Goal: Task Accomplishment & Management: Use online tool/utility

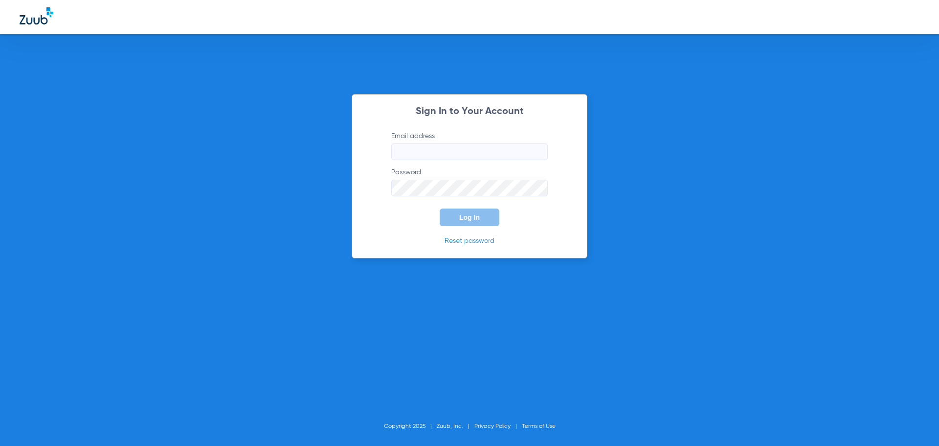
type input "[EMAIL_ADDRESS][DOMAIN_NAME]"
click at [497, 218] on button "Log In" at bounding box center [470, 217] width 60 height 18
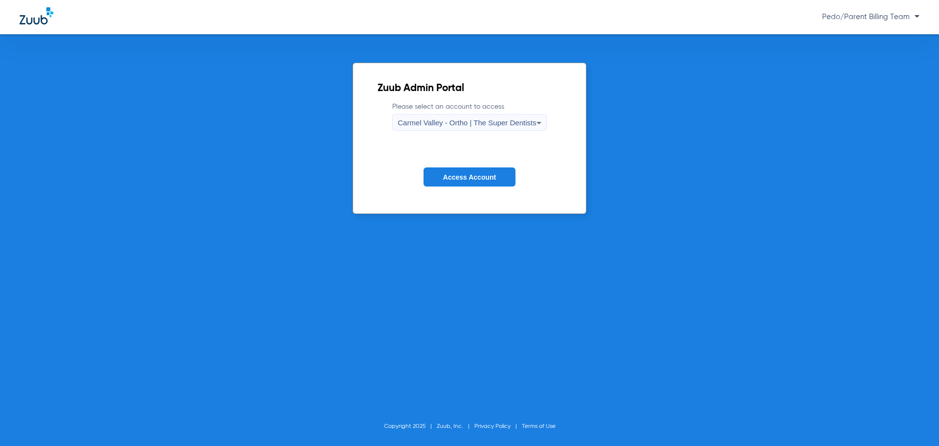
click at [521, 119] on span "Carmel Valley - Ortho | The Super Dentists" at bounding box center [467, 122] width 138 height 8
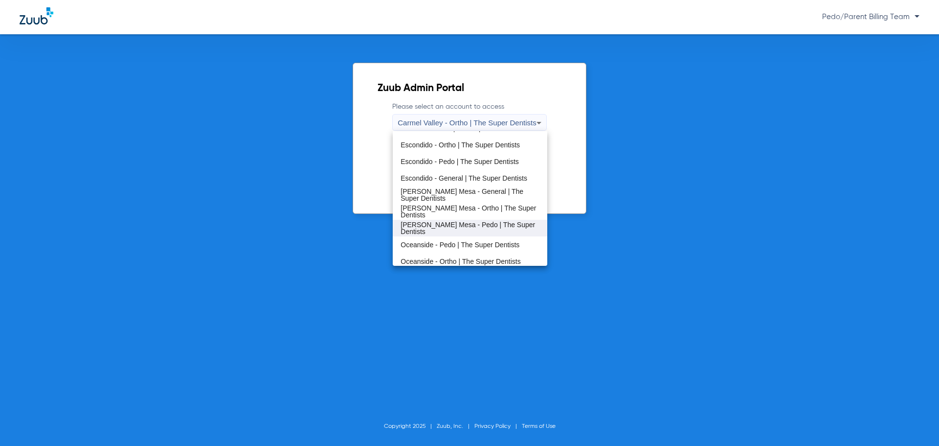
scroll to position [115, 0]
click at [420, 251] on mat-option "Oceanside - Ortho | The Super Dentists" at bounding box center [470, 257] width 154 height 17
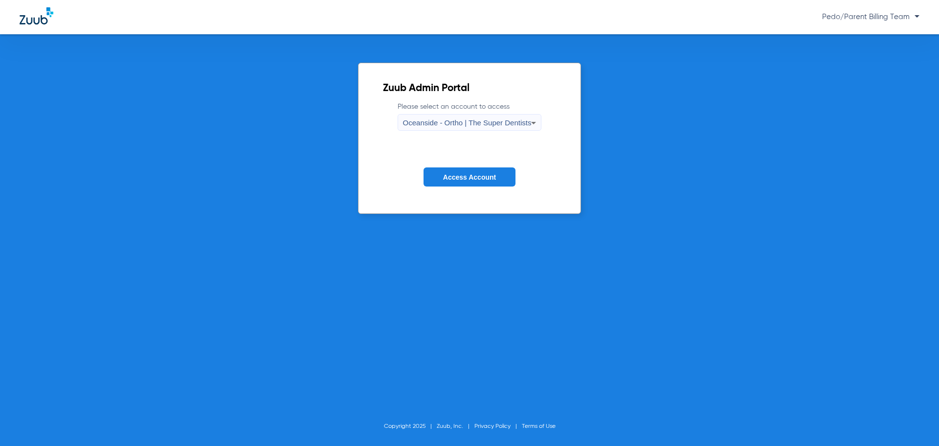
click at [435, 188] on form "Please select an account to access Oceanside - Ortho | The Super Dentists Acces…" at bounding box center [470, 151] width 174 height 99
click at [438, 182] on button "Access Account" at bounding box center [470, 176] width 92 height 19
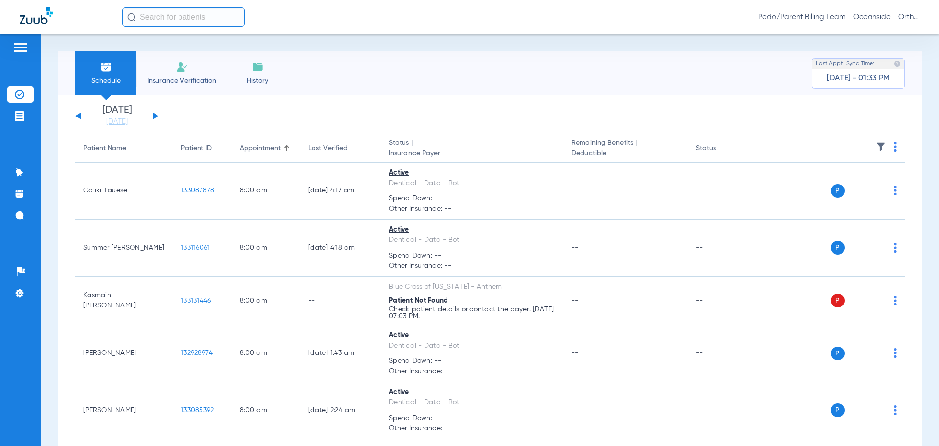
click at [155, 114] on button at bounding box center [156, 115] width 6 height 7
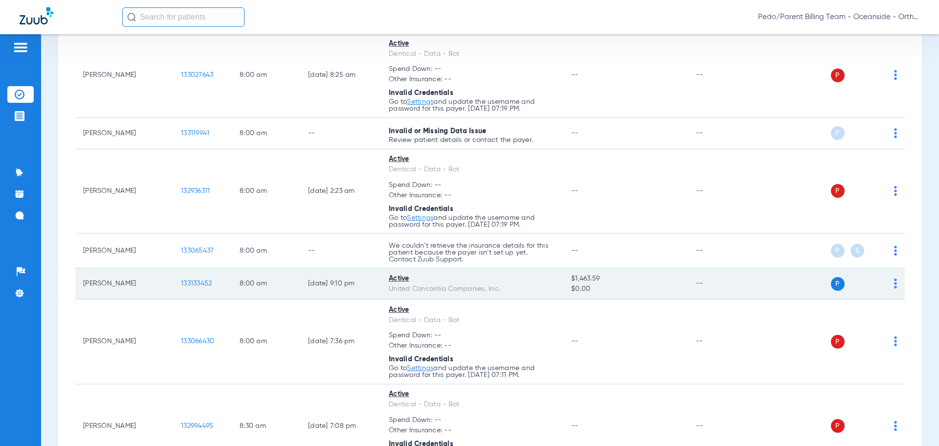
scroll to position [147, 0]
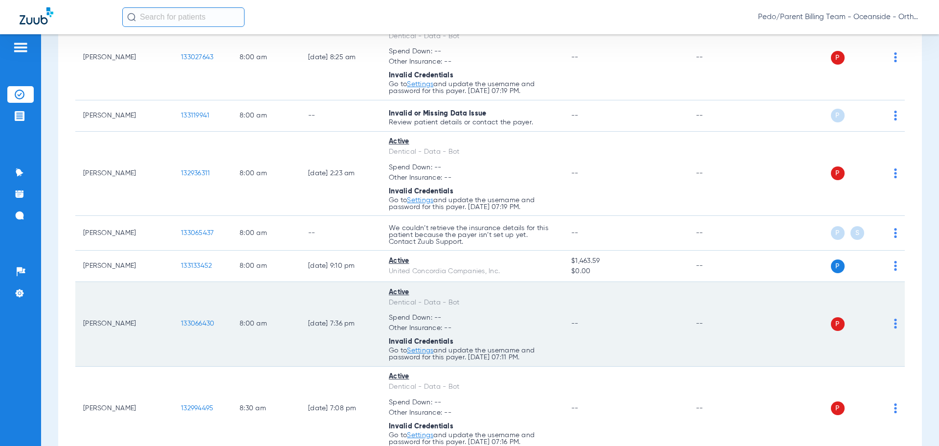
click at [886, 326] on div "P S" at bounding box center [826, 324] width 143 height 14
click at [886, 325] on div "P S" at bounding box center [826, 324] width 143 height 14
click at [894, 321] on img at bounding box center [895, 324] width 3 height 10
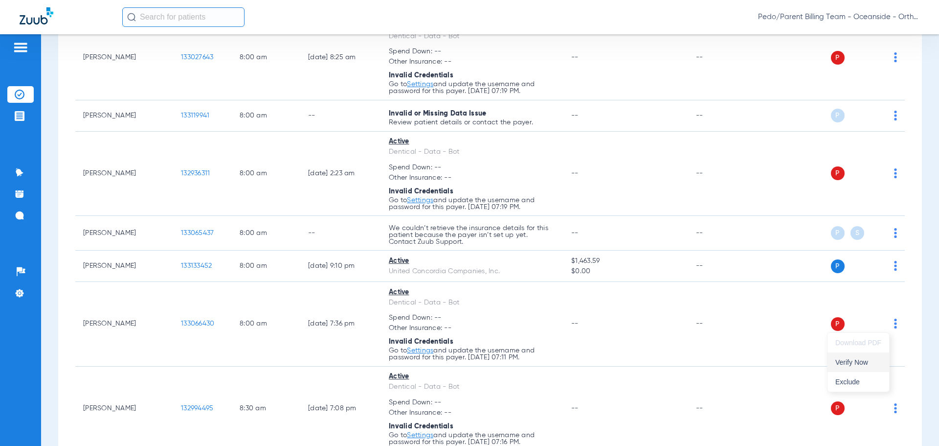
click at [854, 363] on span "Verify Now" at bounding box center [859, 362] width 46 height 7
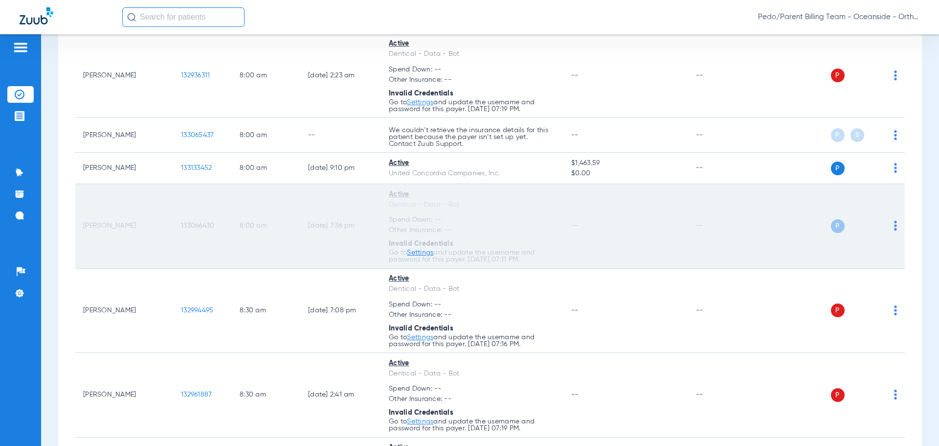
scroll to position [196, 0]
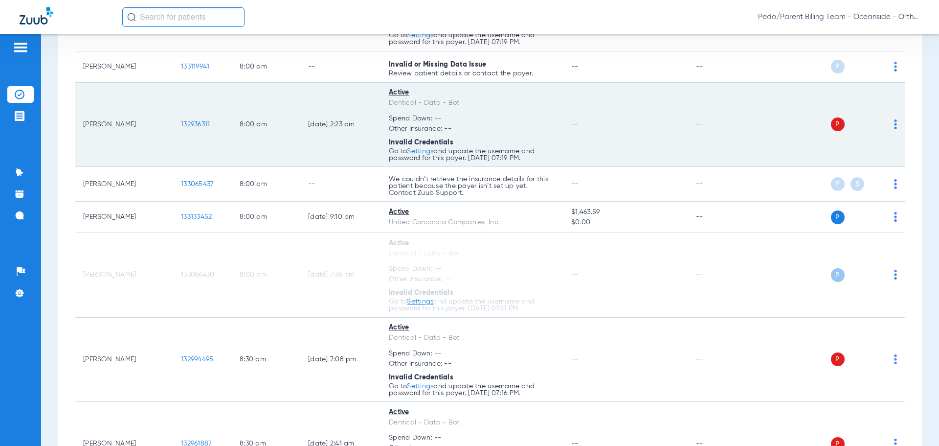
click at [885, 128] on div "P S" at bounding box center [826, 124] width 143 height 14
click at [890, 125] on td "P S" at bounding box center [830, 125] width 151 height 85
click at [894, 124] on img at bounding box center [895, 124] width 3 height 10
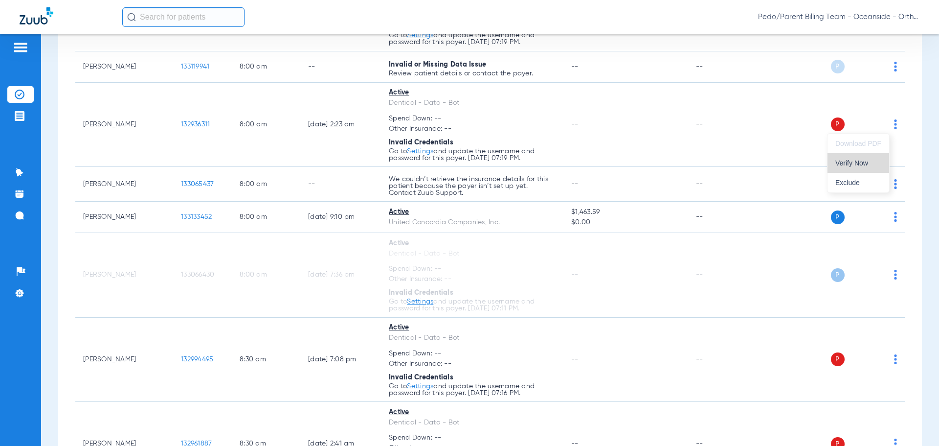
click at [846, 164] on span "Verify Now" at bounding box center [859, 163] width 46 height 7
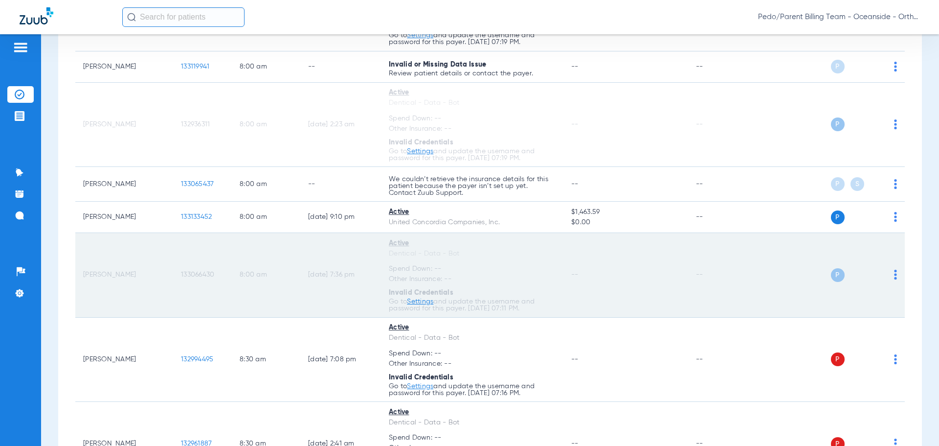
scroll to position [294, 0]
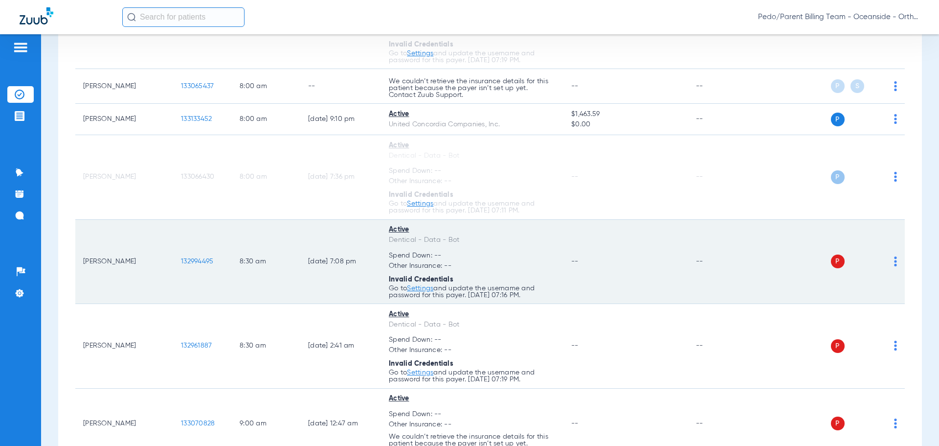
click at [887, 263] on div "P S" at bounding box center [826, 261] width 143 height 14
click at [894, 263] on img at bounding box center [895, 261] width 3 height 10
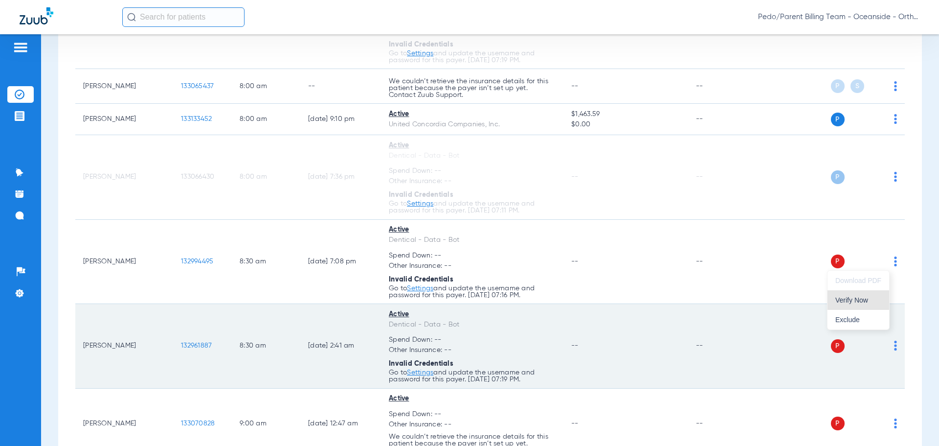
click at [853, 305] on button "Verify Now" at bounding box center [859, 300] width 62 height 20
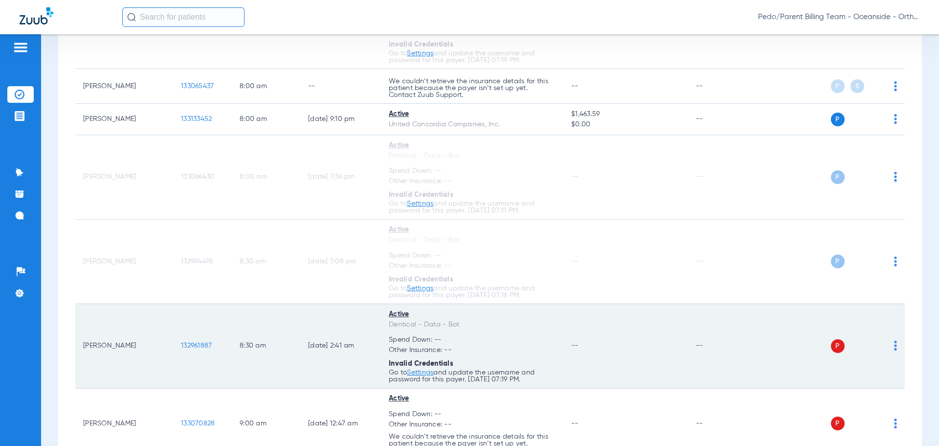
click at [894, 347] on img at bounding box center [895, 346] width 3 height 10
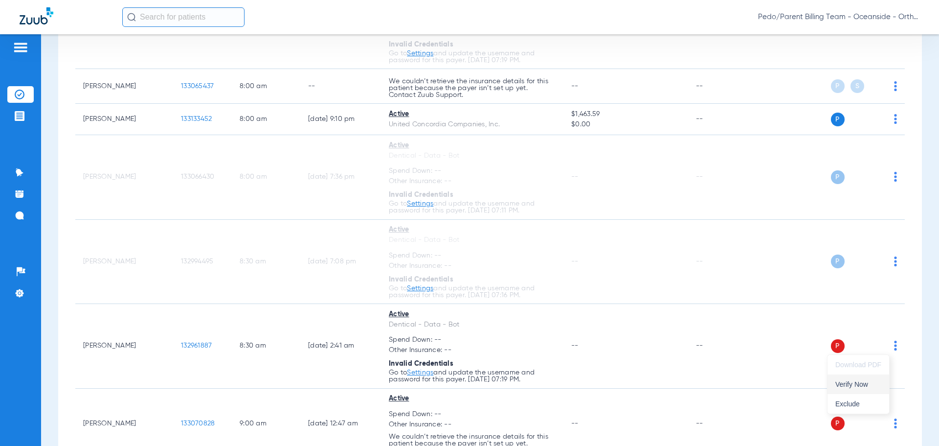
click at [858, 384] on span "Verify Now" at bounding box center [859, 384] width 46 height 7
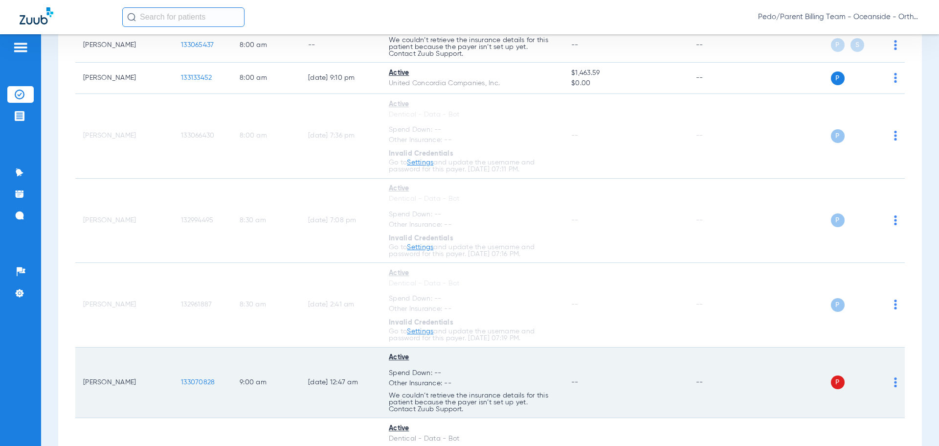
scroll to position [391, 0]
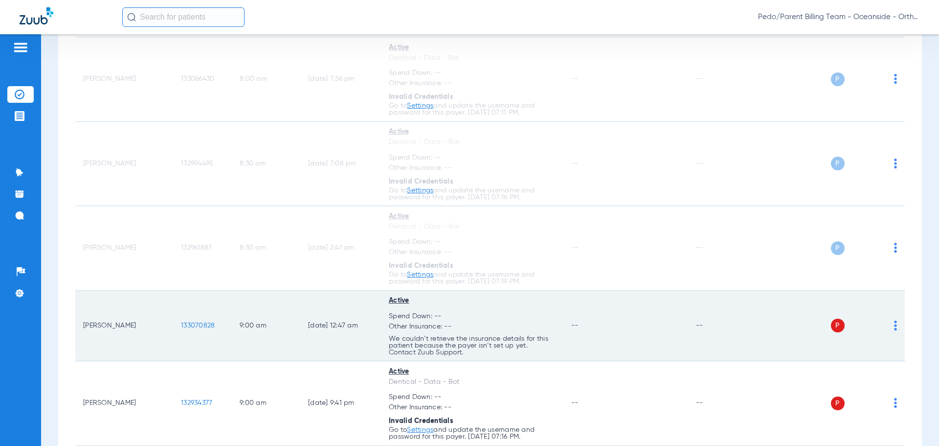
click at [884, 328] on div "P S" at bounding box center [826, 326] width 143 height 14
click at [886, 324] on div "P S" at bounding box center [826, 326] width 143 height 14
click at [891, 325] on td "P S" at bounding box center [830, 326] width 151 height 71
click at [885, 327] on div "P S" at bounding box center [826, 326] width 143 height 14
click at [894, 327] on img at bounding box center [895, 326] width 3 height 10
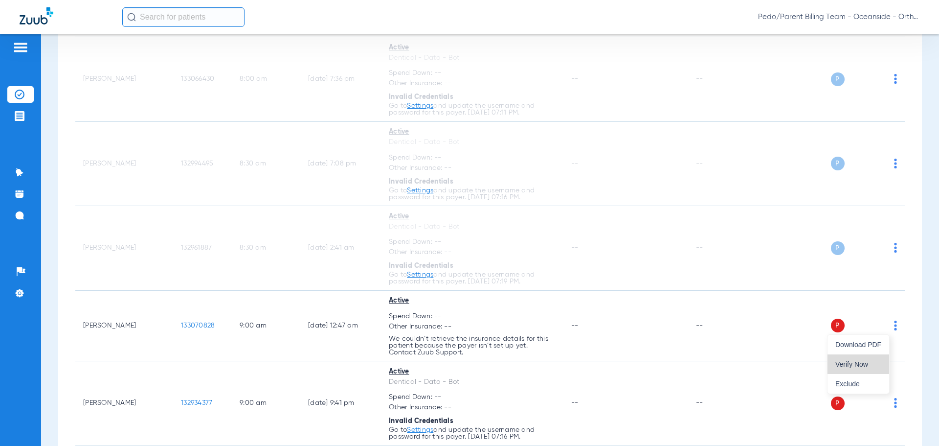
click at [861, 368] on button "Verify Now" at bounding box center [859, 364] width 62 height 20
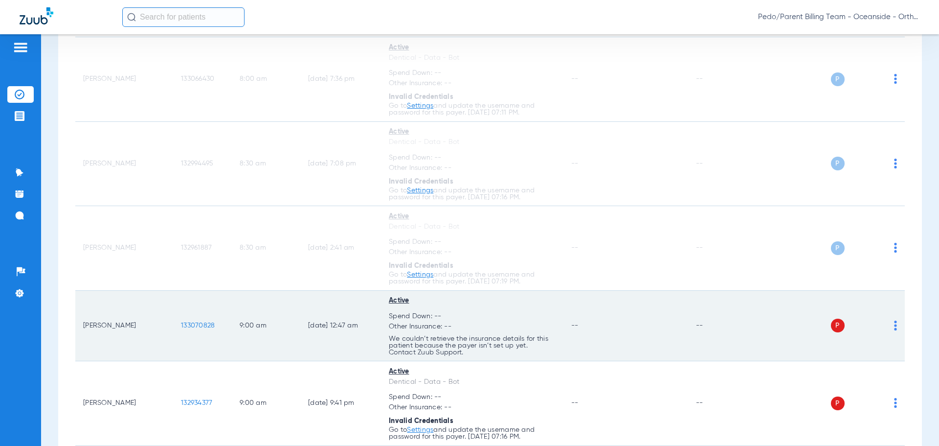
scroll to position [489, 0]
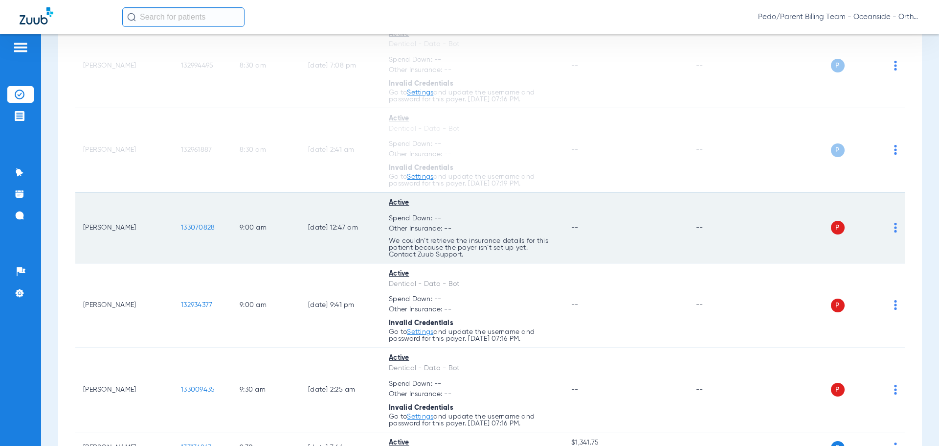
click at [887, 229] on div "P S" at bounding box center [826, 228] width 143 height 14
click at [890, 229] on td "P S" at bounding box center [830, 228] width 151 height 71
click at [886, 227] on div "P S" at bounding box center [826, 228] width 143 height 14
click at [894, 227] on img at bounding box center [895, 228] width 3 height 10
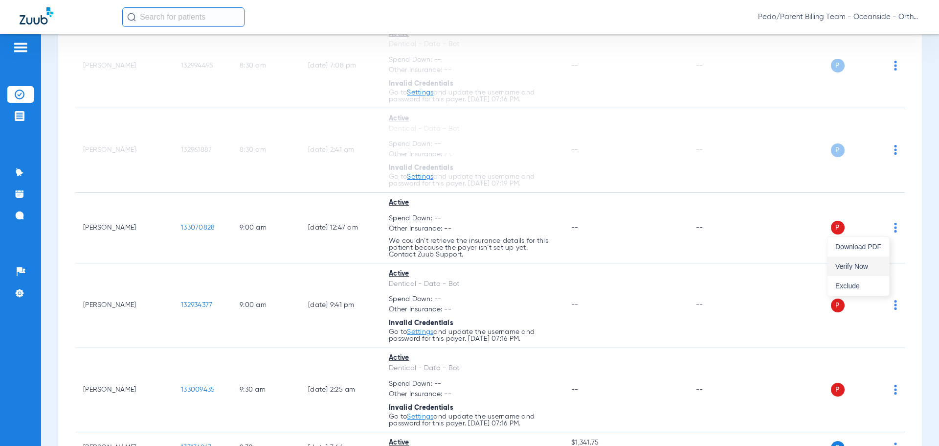
click at [872, 268] on span "Verify Now" at bounding box center [859, 266] width 46 height 7
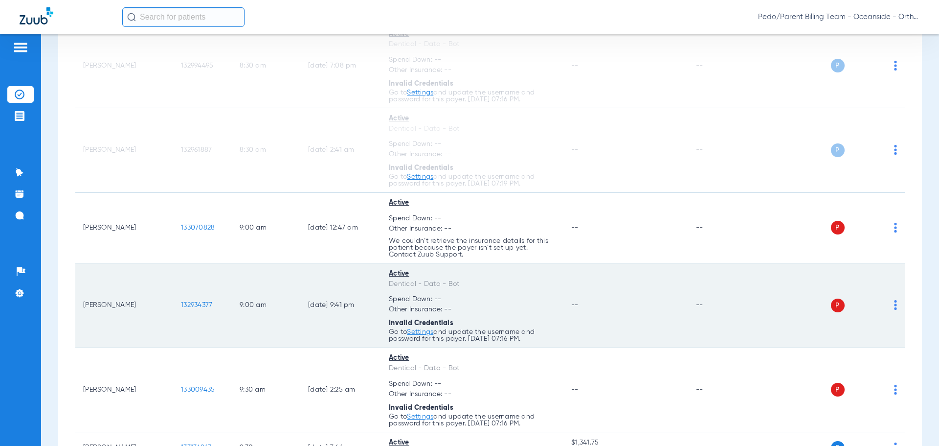
click at [894, 307] on img at bounding box center [895, 305] width 3 height 10
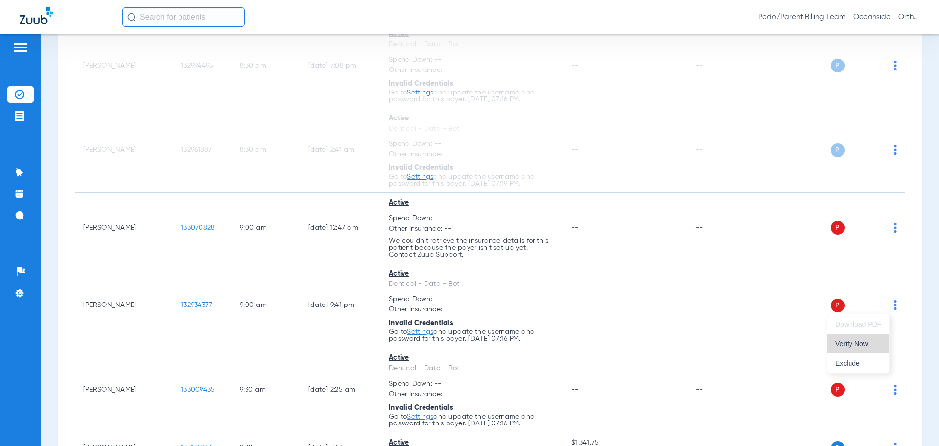
click at [865, 347] on button "Verify Now" at bounding box center [859, 344] width 62 height 20
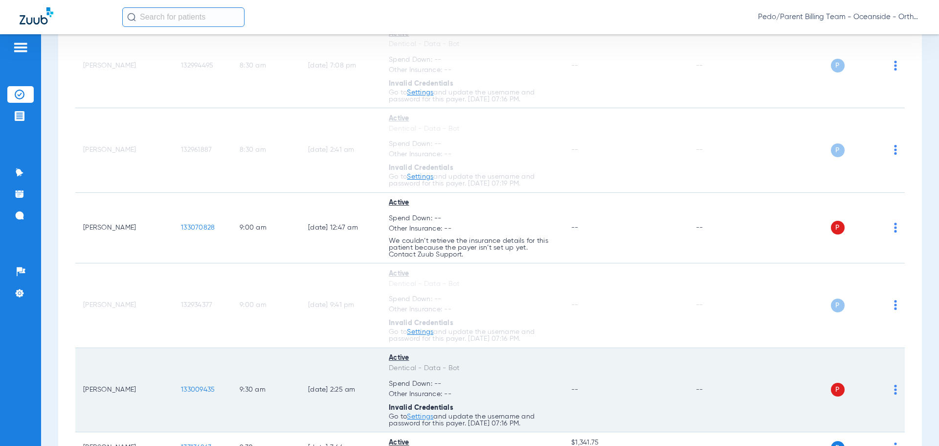
click at [894, 389] on img at bounding box center [895, 390] width 3 height 10
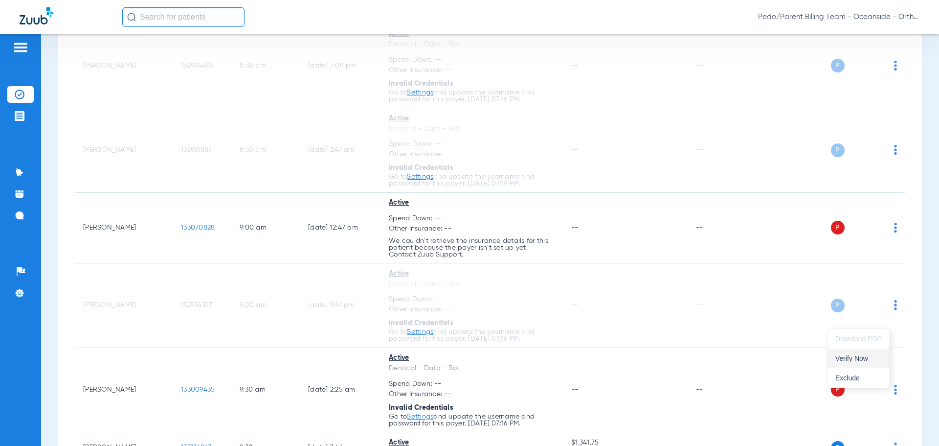
click at [871, 361] on span "Verify Now" at bounding box center [859, 358] width 46 height 7
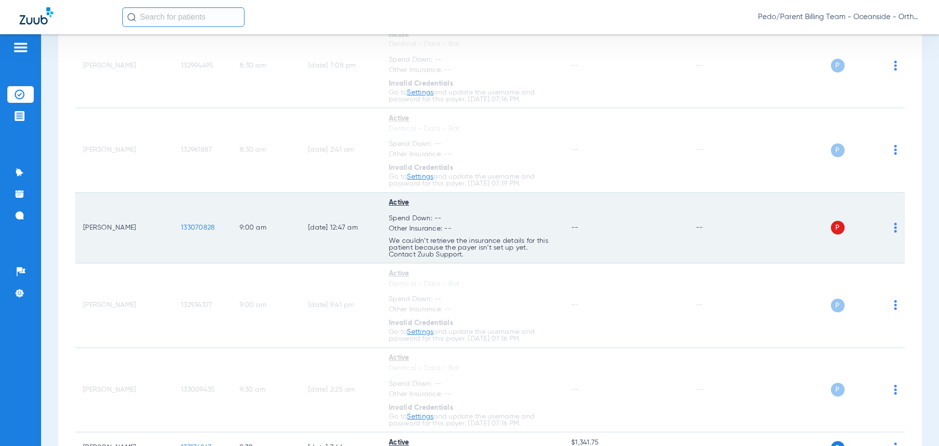
click at [894, 228] on img at bounding box center [895, 228] width 3 height 10
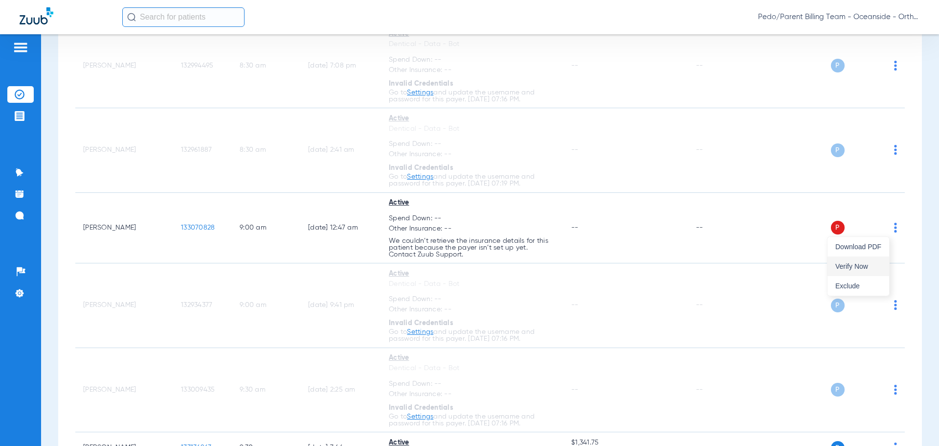
click at [849, 264] on span "Verify Now" at bounding box center [859, 266] width 46 height 7
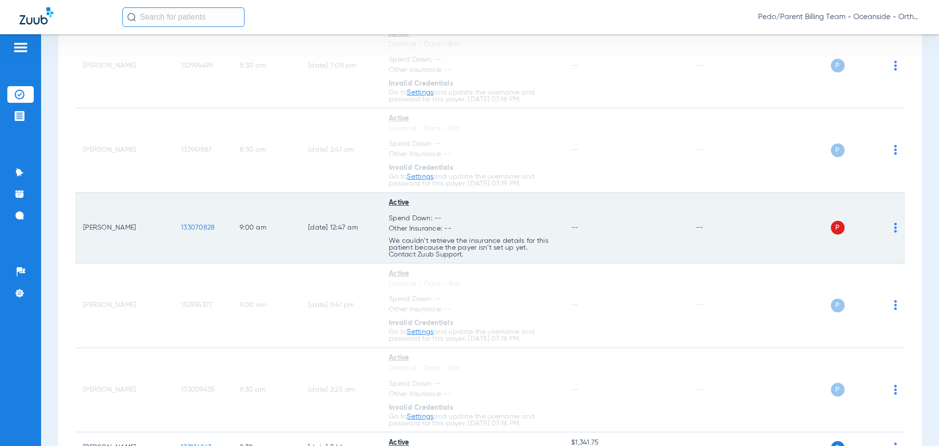
click at [619, 237] on td "--" at bounding box center [626, 228] width 124 height 71
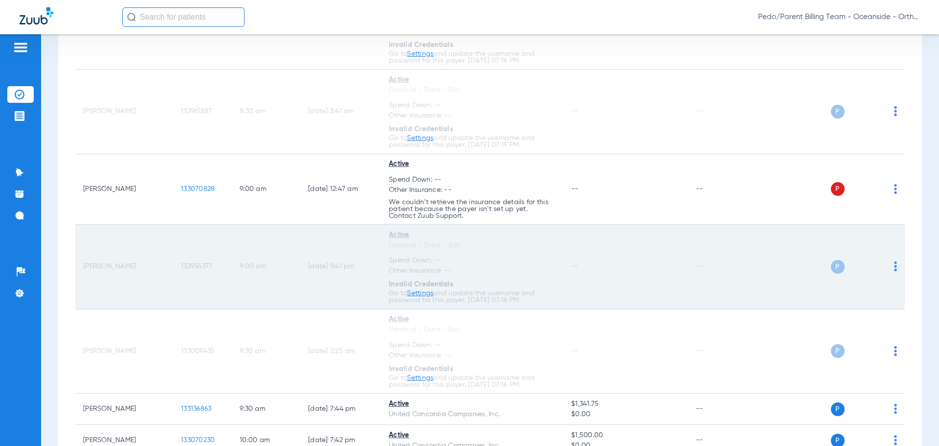
scroll to position [685, 0]
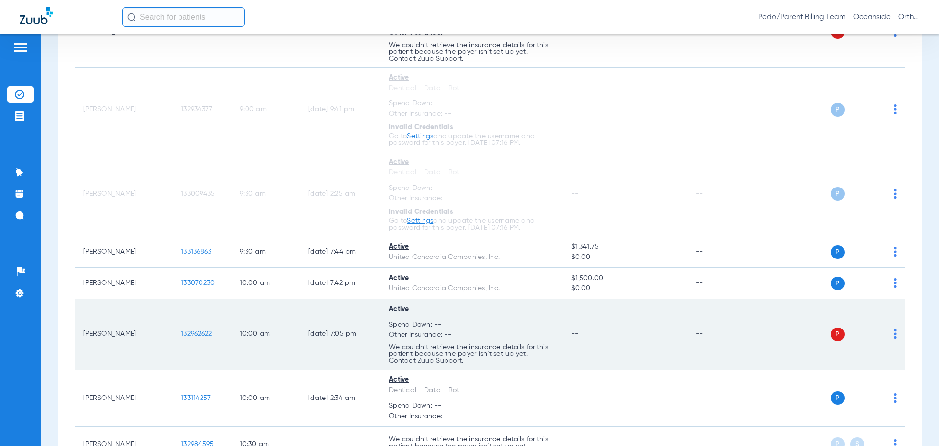
click at [894, 334] on img at bounding box center [895, 334] width 3 height 10
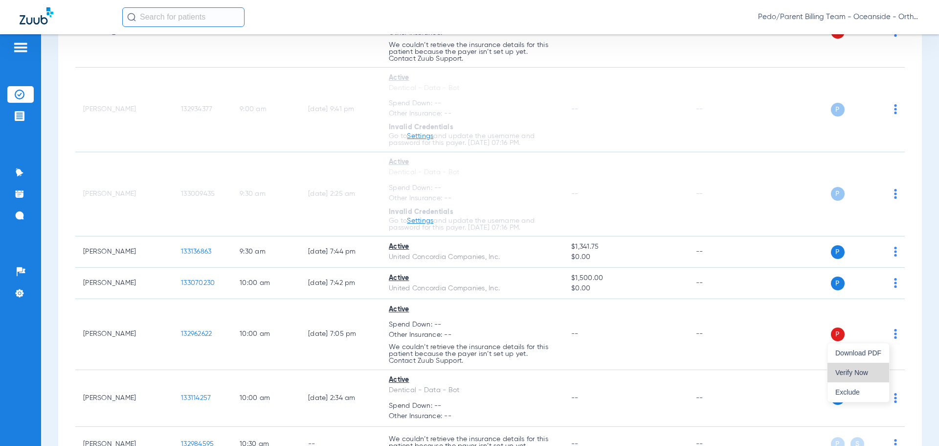
click at [859, 369] on span "Verify Now" at bounding box center [859, 372] width 46 height 7
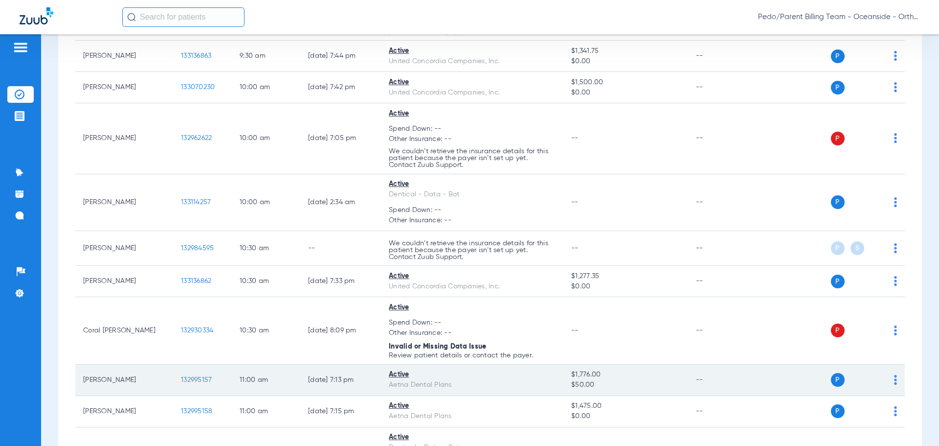
scroll to position [930, 0]
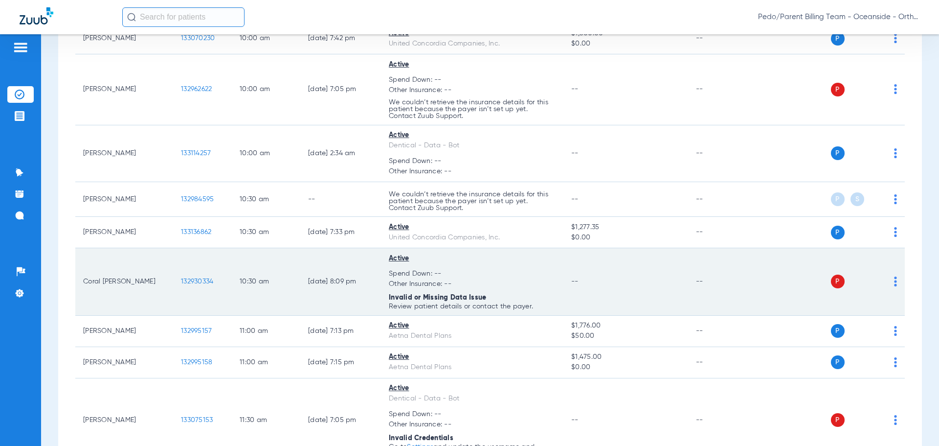
click at [891, 284] on td "P S" at bounding box center [830, 282] width 151 height 68
click at [894, 282] on img at bounding box center [895, 281] width 3 height 10
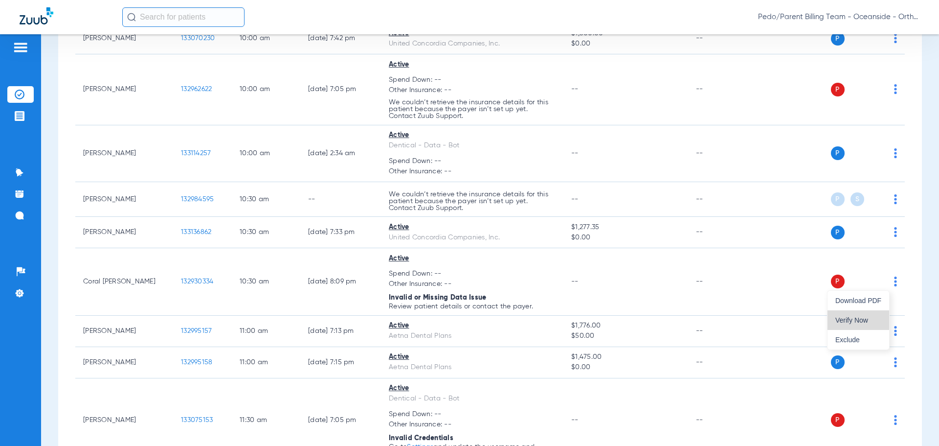
click at [868, 317] on span "Verify Now" at bounding box center [859, 320] width 46 height 7
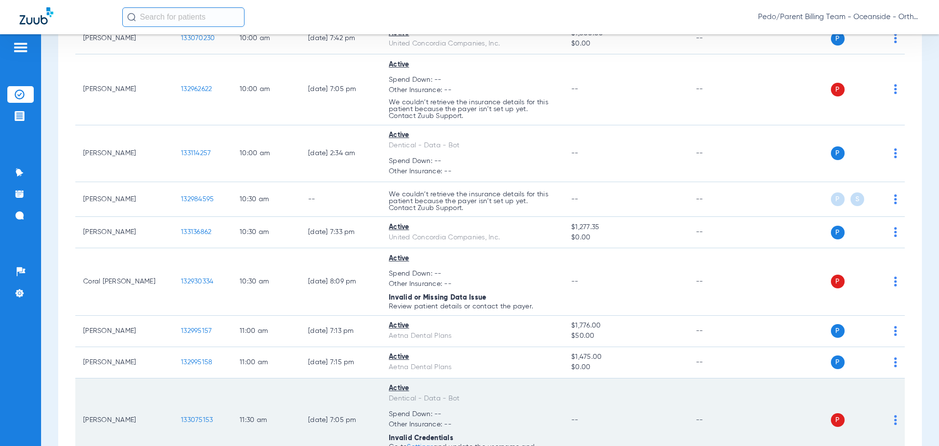
click at [894, 420] on img at bounding box center [895, 420] width 3 height 10
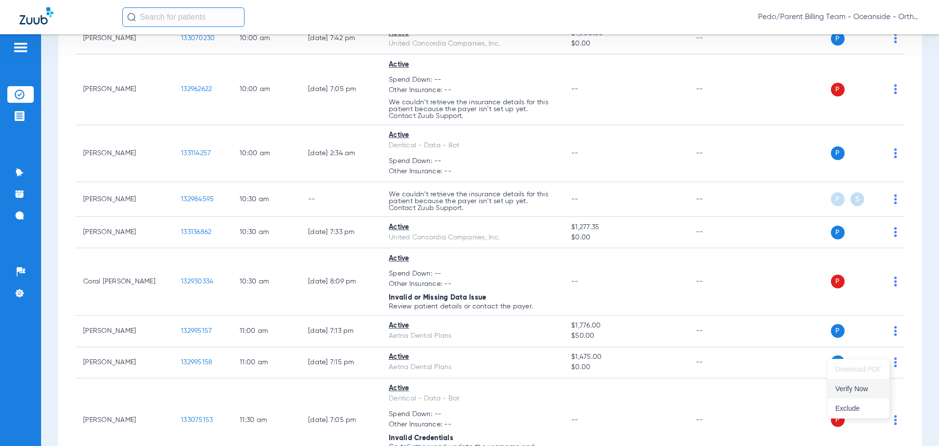
click at [862, 391] on span "Verify Now" at bounding box center [859, 388] width 46 height 7
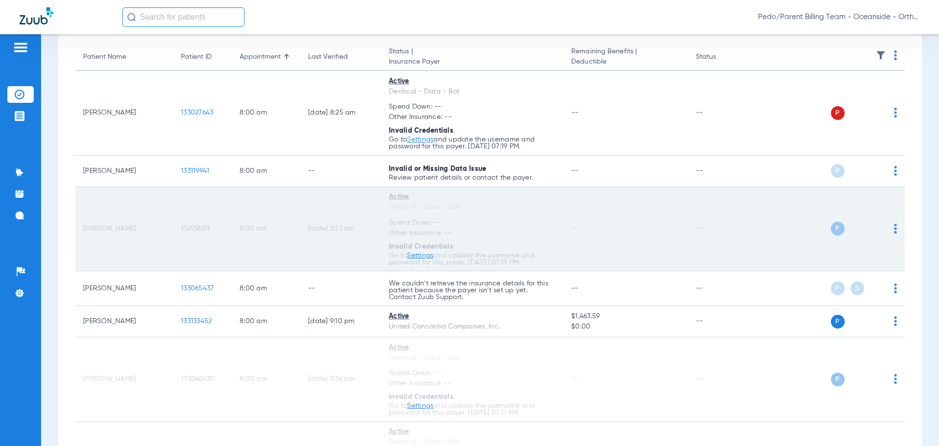
scroll to position [98, 0]
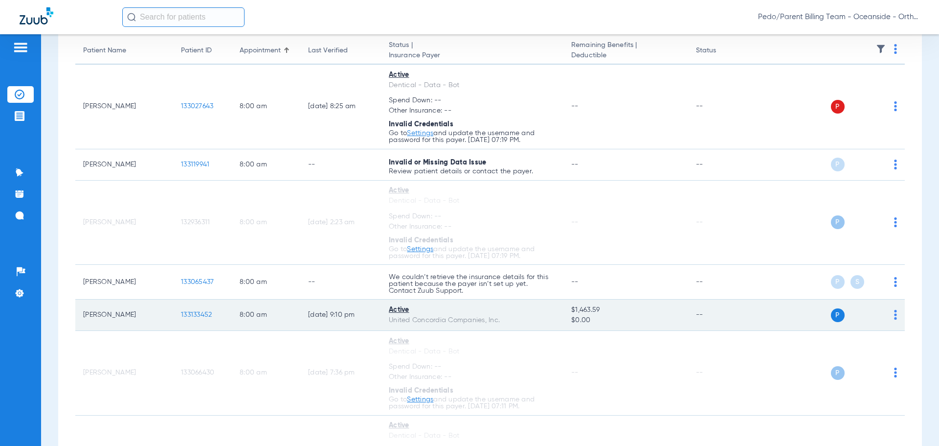
click at [206, 315] on span "133133452" at bounding box center [196, 314] width 31 height 7
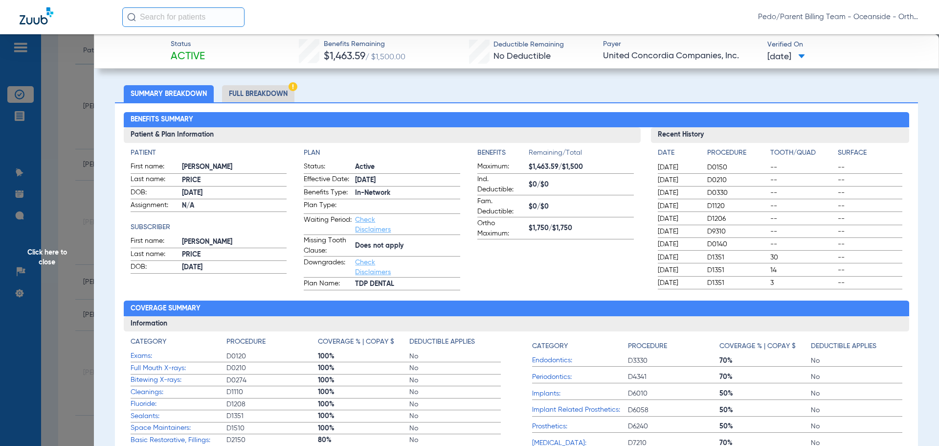
scroll to position [0, 0]
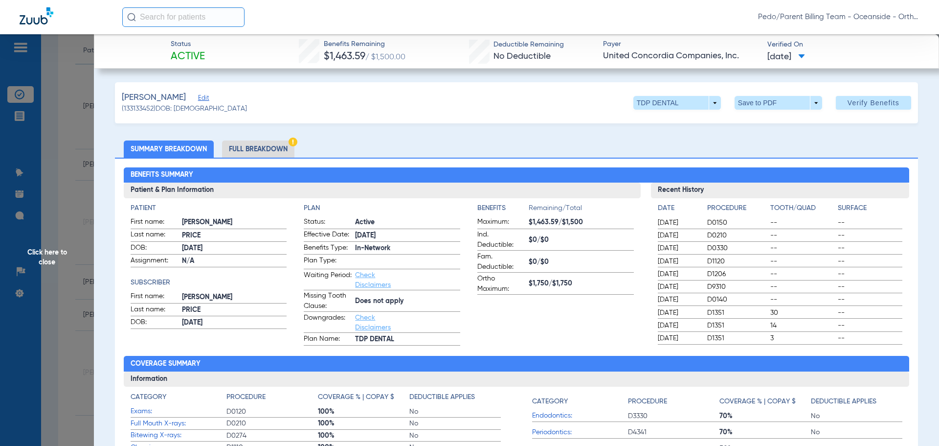
click at [257, 147] on li "Full Breakdown" at bounding box center [258, 148] width 72 height 17
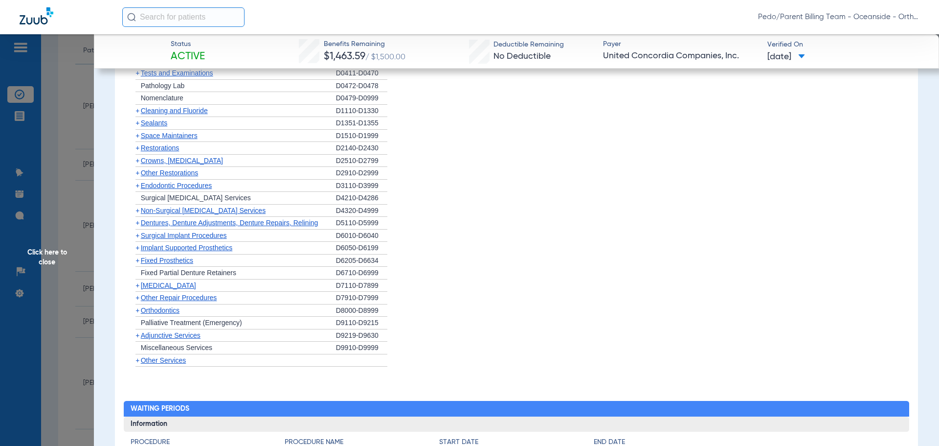
scroll to position [979, 0]
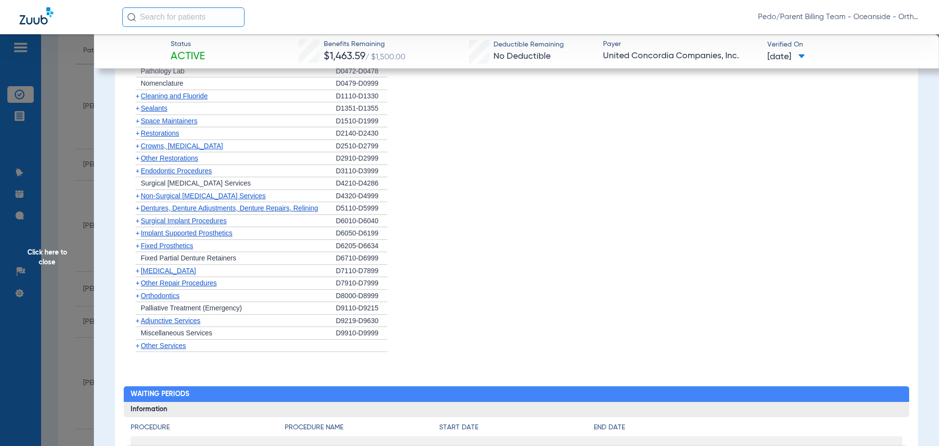
click at [139, 297] on span "+" at bounding box center [138, 296] width 4 height 8
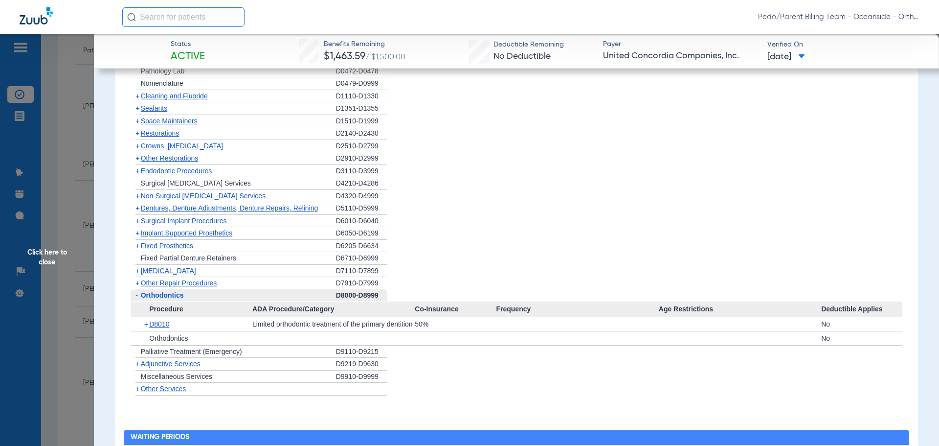
click at [137, 297] on span "-" at bounding box center [137, 295] width 2 height 8
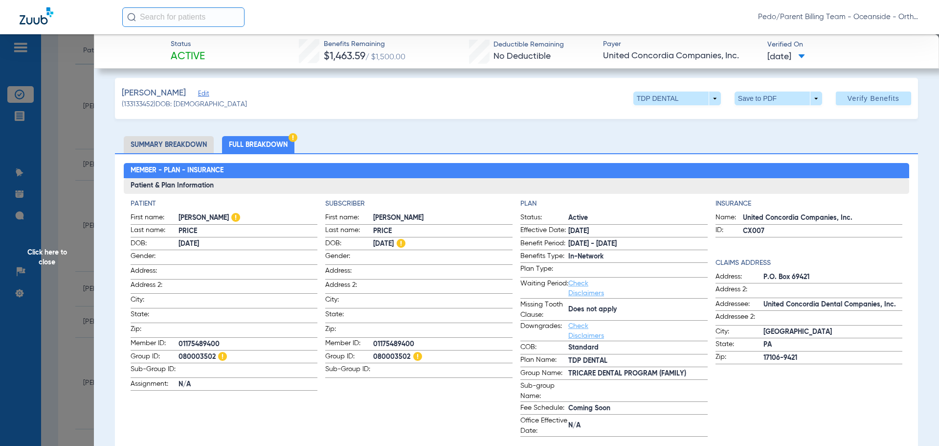
scroll to position [1, 0]
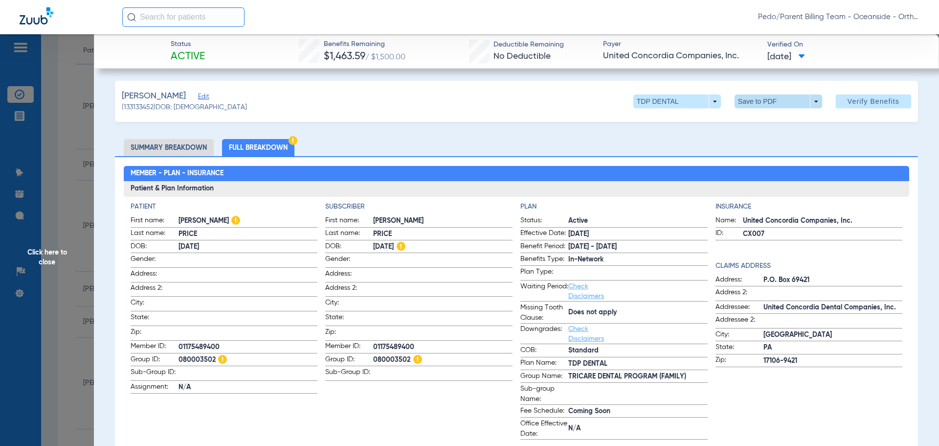
click at [767, 100] on span at bounding box center [778, 101] width 23 height 23
click at [770, 119] on span "Save to PDF" at bounding box center [775, 120] width 39 height 7
click at [160, 148] on li "Summary Breakdown" at bounding box center [169, 147] width 90 height 17
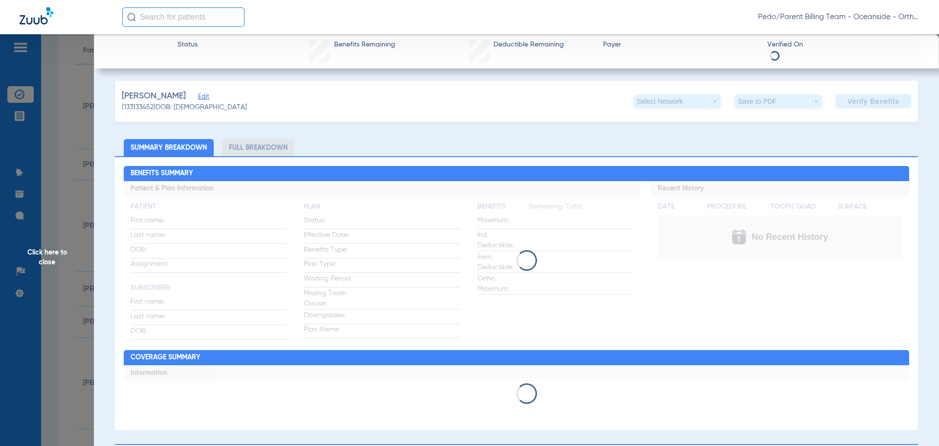
click at [203, 99] on span "Edit" at bounding box center [202, 97] width 9 height 9
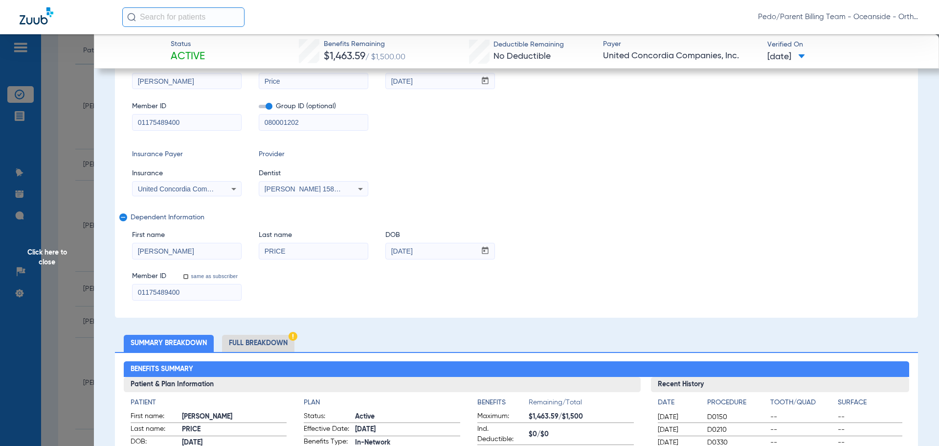
scroll to position [50, 0]
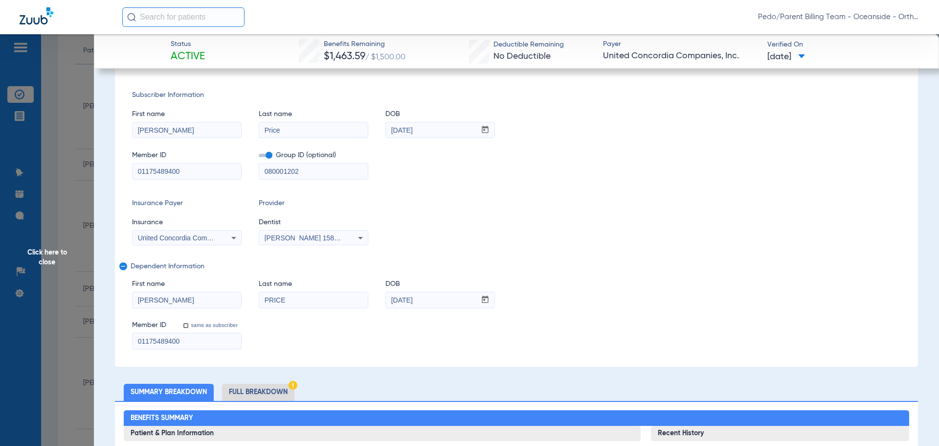
click at [316, 172] on input "080001202" at bounding box center [313, 171] width 109 height 16
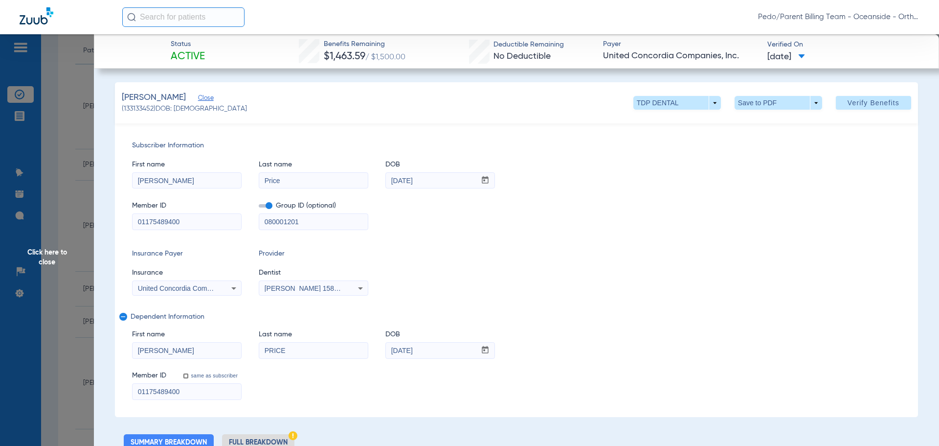
scroll to position [0, 0]
type input "080001201"
click at [840, 105] on span at bounding box center [873, 102] width 75 height 23
click at [76, 72] on span "Click here to close" at bounding box center [47, 257] width 94 height 446
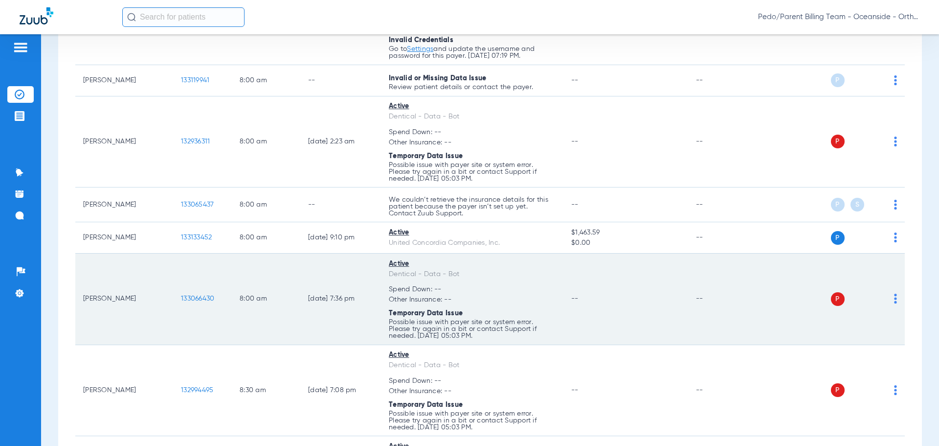
scroll to position [196, 0]
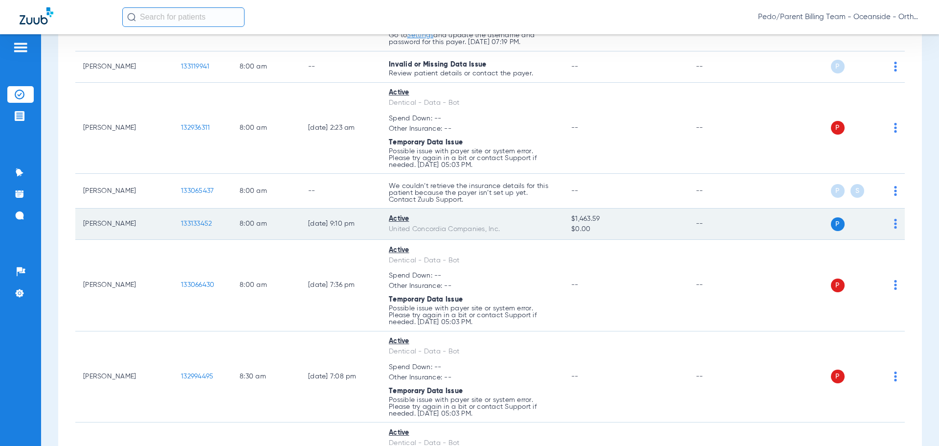
click at [199, 225] on span "133133452" at bounding box center [196, 223] width 31 height 7
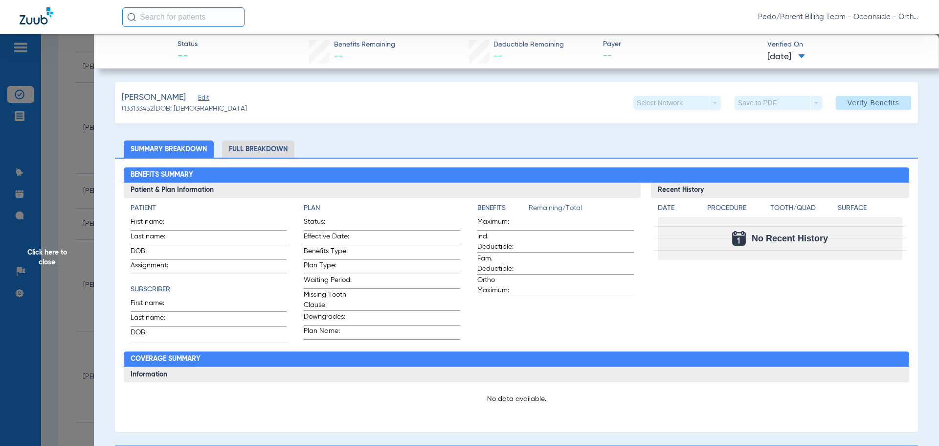
click at [206, 99] on span "Edit" at bounding box center [202, 98] width 9 height 9
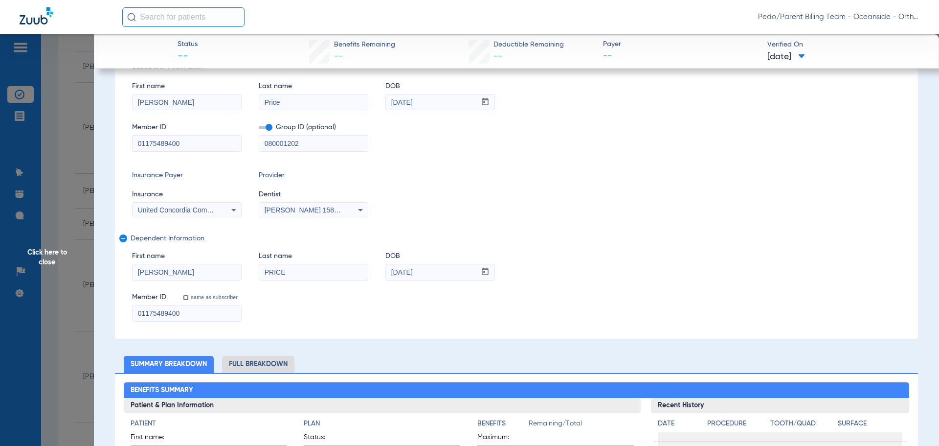
scroll to position [147, 0]
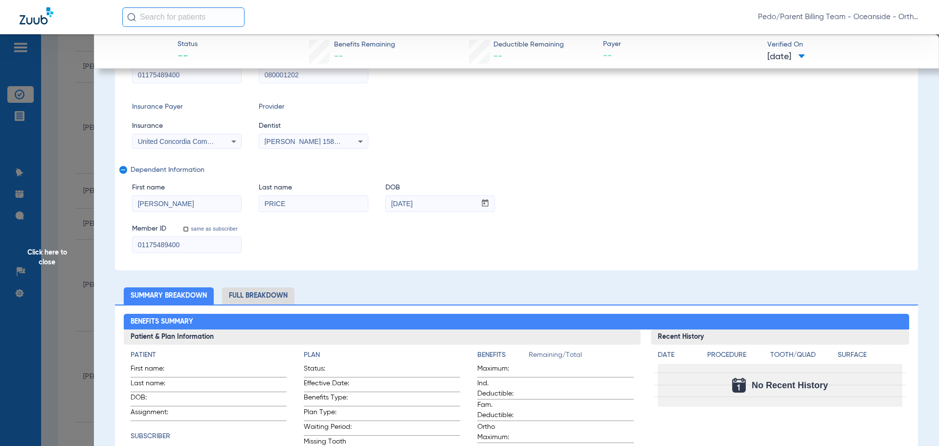
click at [265, 291] on li "Full Breakdown" at bounding box center [258, 295] width 72 height 17
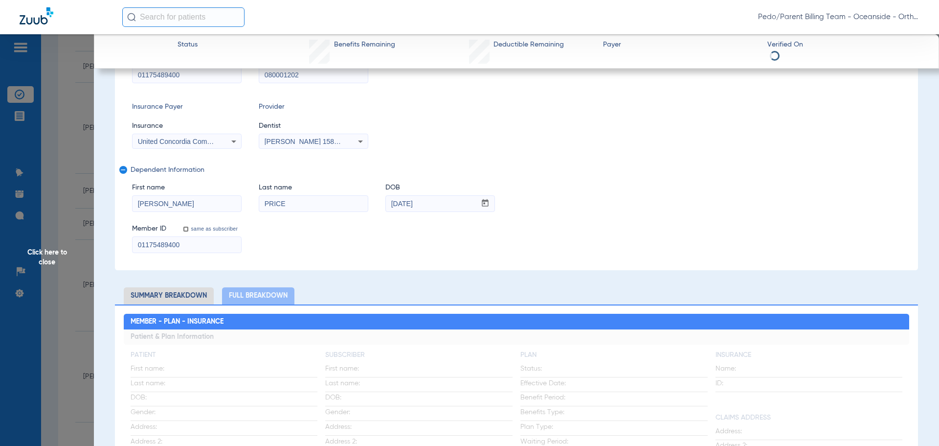
click at [200, 298] on li "Summary Breakdown" at bounding box center [169, 295] width 90 height 17
click at [191, 295] on li "Summary Breakdown" at bounding box center [169, 295] width 90 height 17
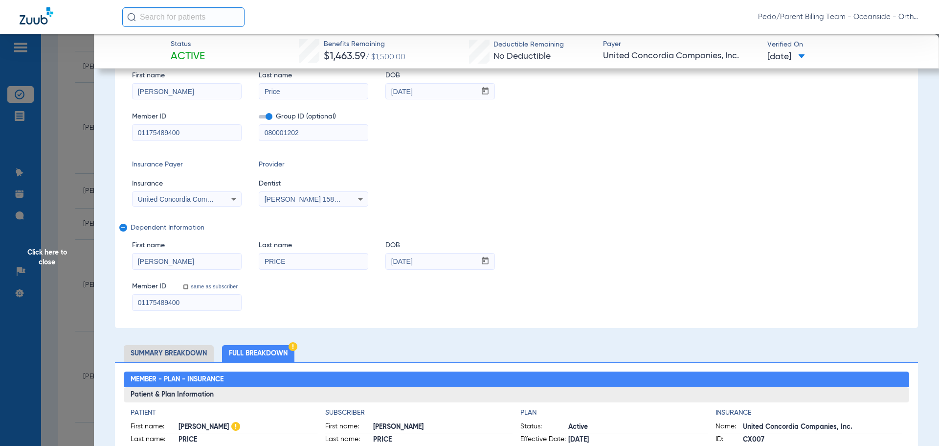
scroll to position [0, 0]
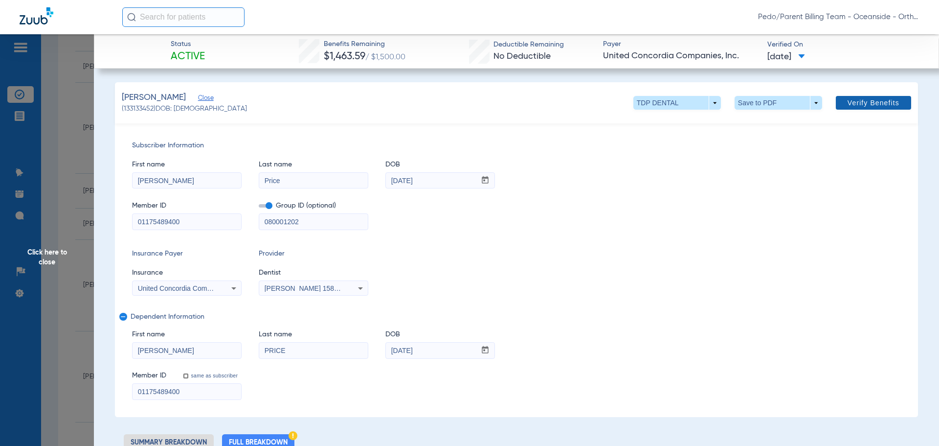
click at [855, 103] on span "Verify Benefits" at bounding box center [874, 103] width 52 height 8
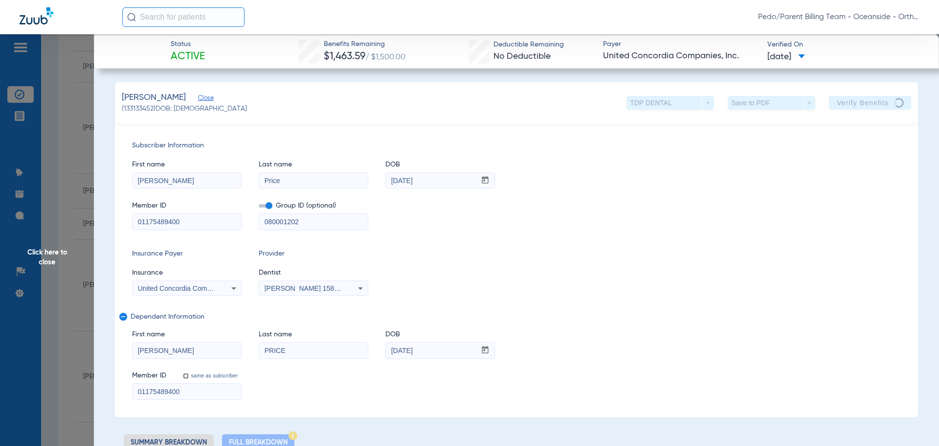
click at [77, 100] on span "Click here to close" at bounding box center [47, 257] width 94 height 446
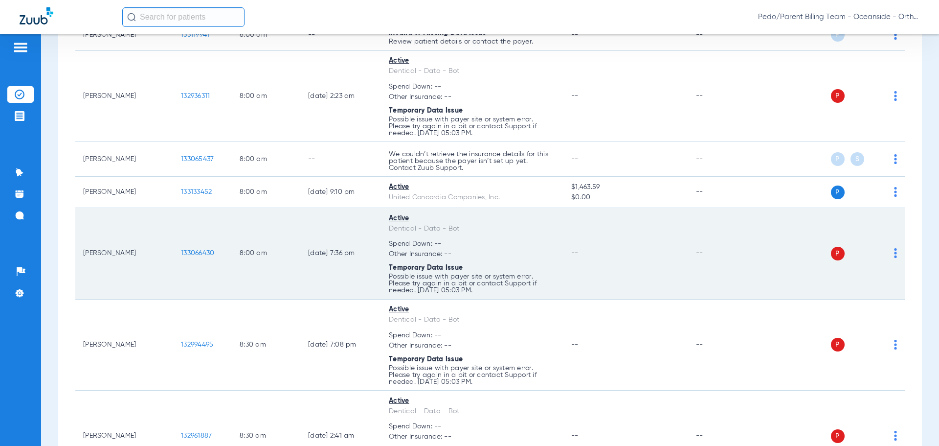
scroll to position [245, 0]
